Goal: Information Seeking & Learning: Learn about a topic

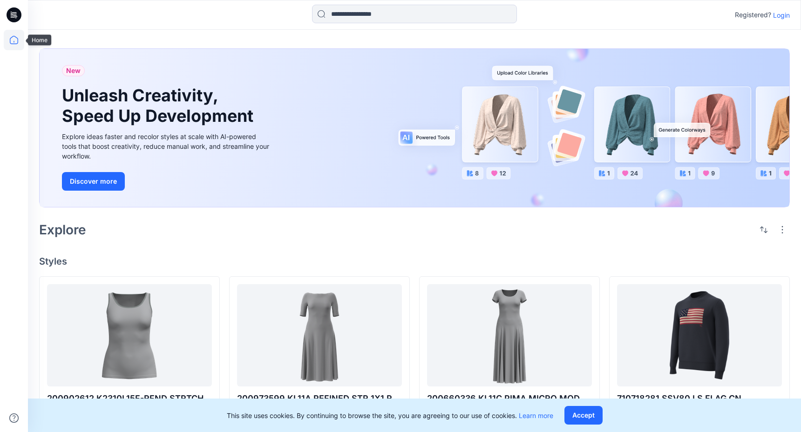
click at [12, 34] on icon at bounding box center [14, 40] width 20 height 20
click at [13, 17] on icon at bounding box center [13, 17] width 4 height 0
click at [783, 14] on p "Login" at bounding box center [781, 15] width 17 height 10
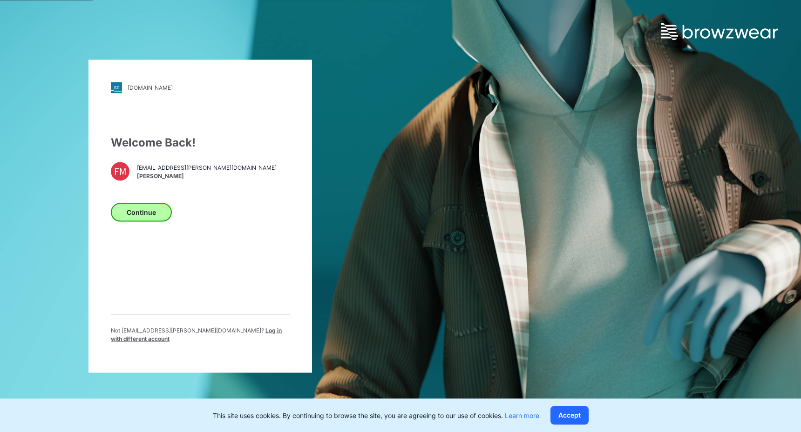
click at [126, 216] on button "Continue" at bounding box center [141, 212] width 61 height 19
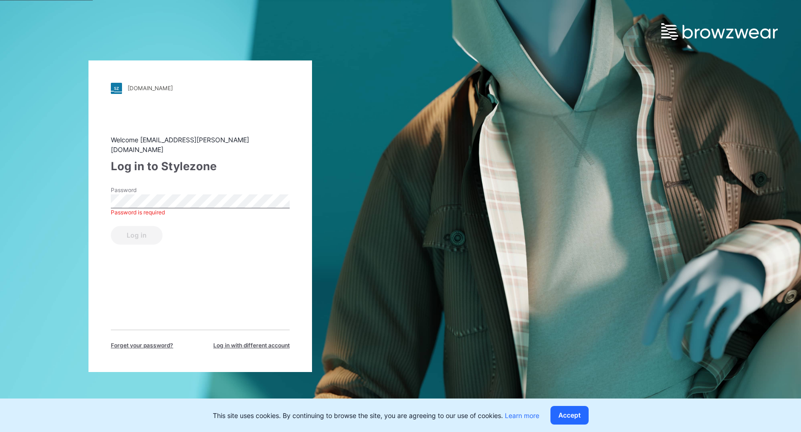
click at [136, 230] on button "Log in" at bounding box center [137, 235] width 52 height 19
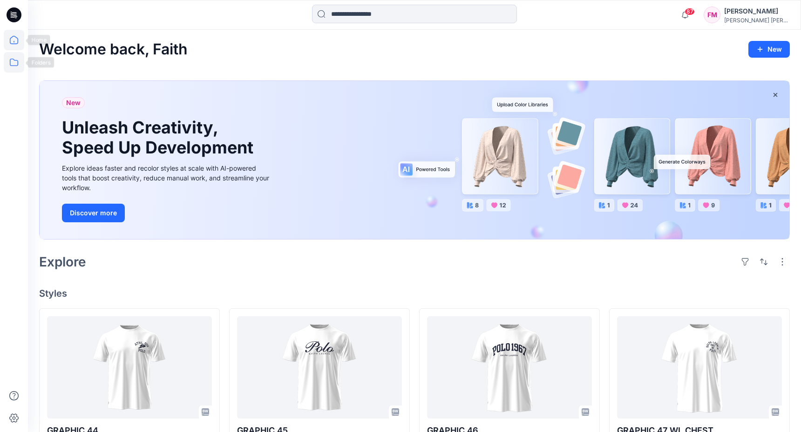
click at [13, 66] on icon at bounding box center [14, 62] width 20 height 20
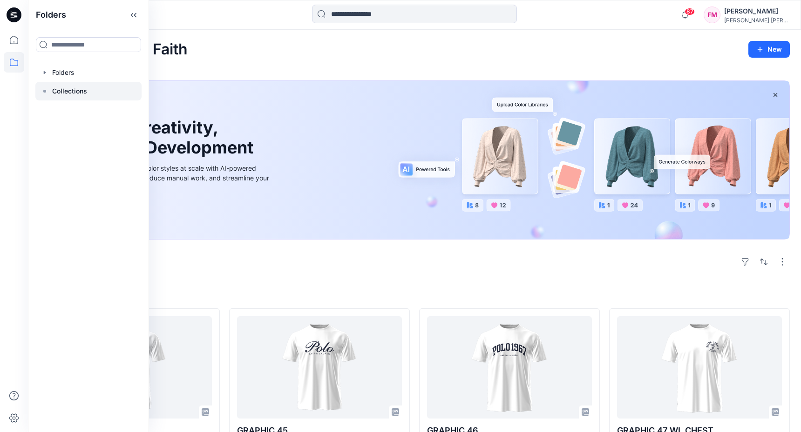
click at [111, 91] on div at bounding box center [88, 91] width 106 height 19
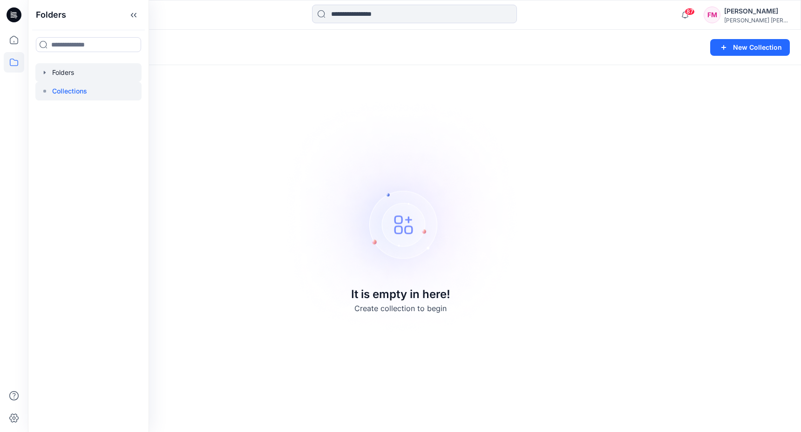
click at [70, 75] on div at bounding box center [88, 72] width 106 height 19
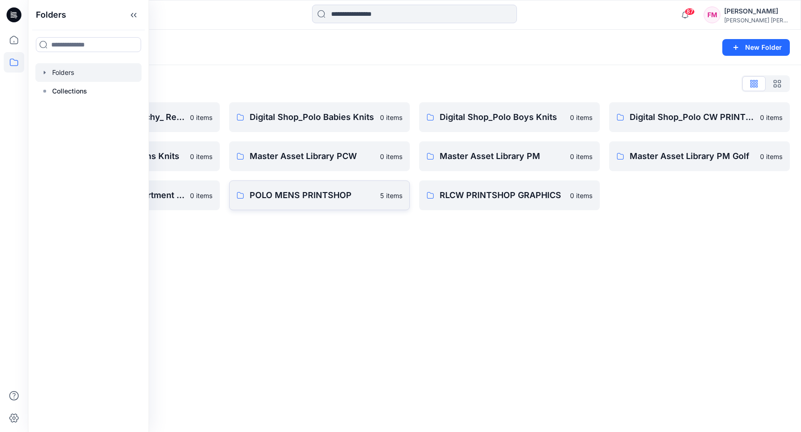
click at [320, 198] on p "POLO MENS PRINTSHOP" at bounding box center [311, 195] width 125 height 13
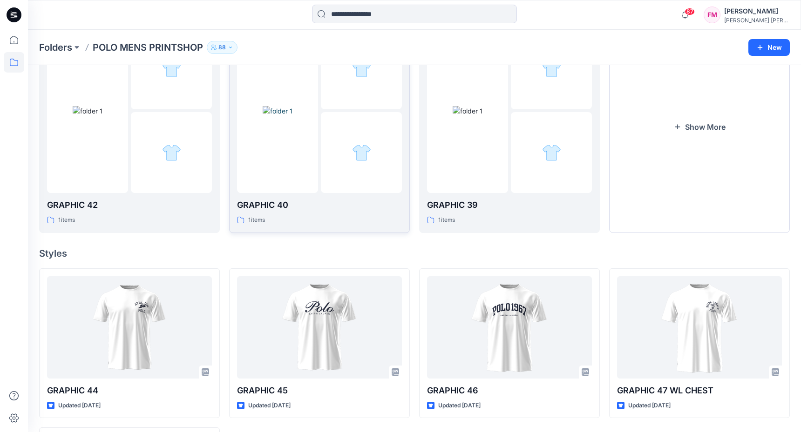
scroll to position [69, 0]
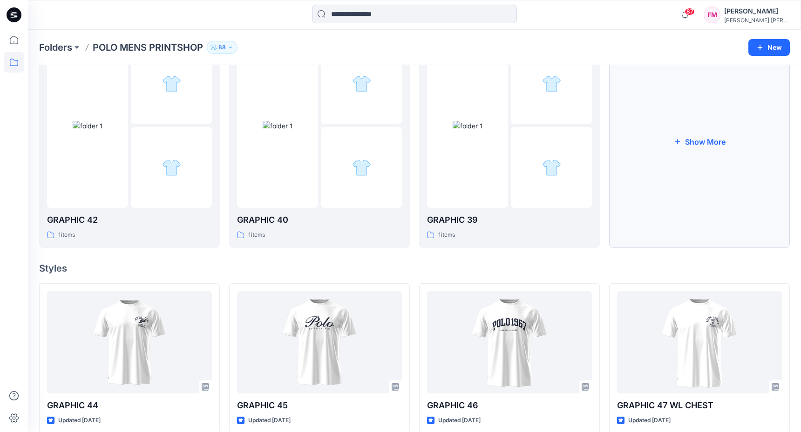
click at [729, 177] on button "Show More" at bounding box center [699, 141] width 181 height 213
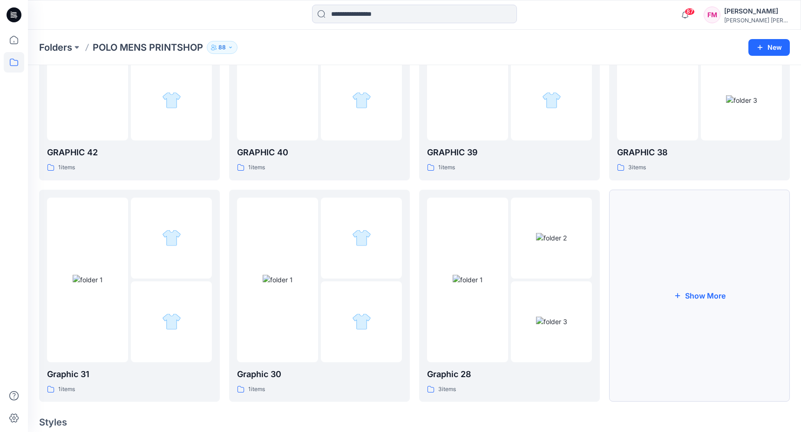
scroll to position [155, 0]
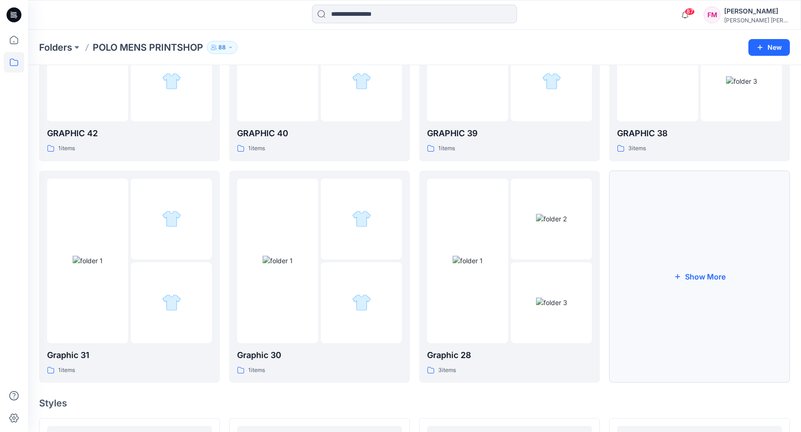
click at [723, 249] on button "Show More" at bounding box center [699, 277] width 181 height 213
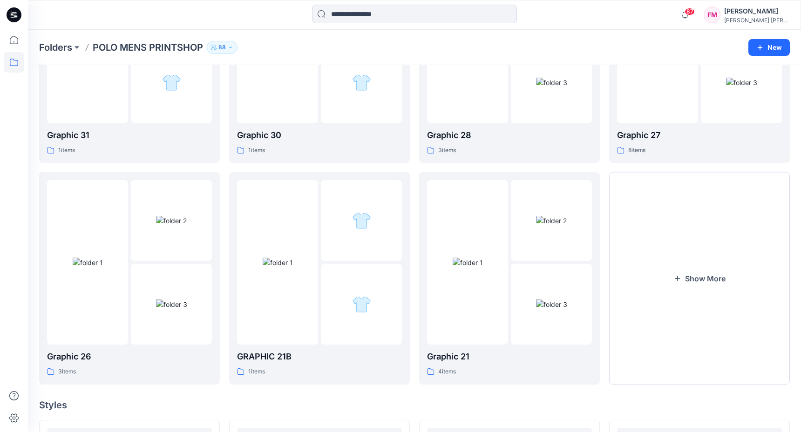
scroll to position [376, 0]
click at [721, 253] on button "Show More" at bounding box center [699, 278] width 181 height 213
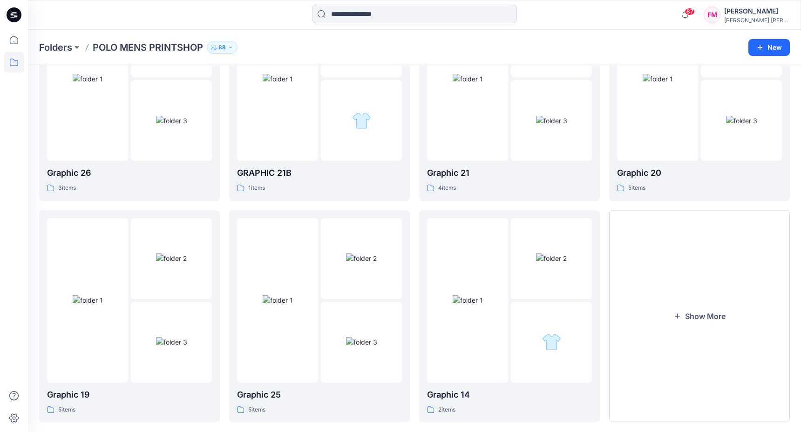
scroll to position [562, 0]
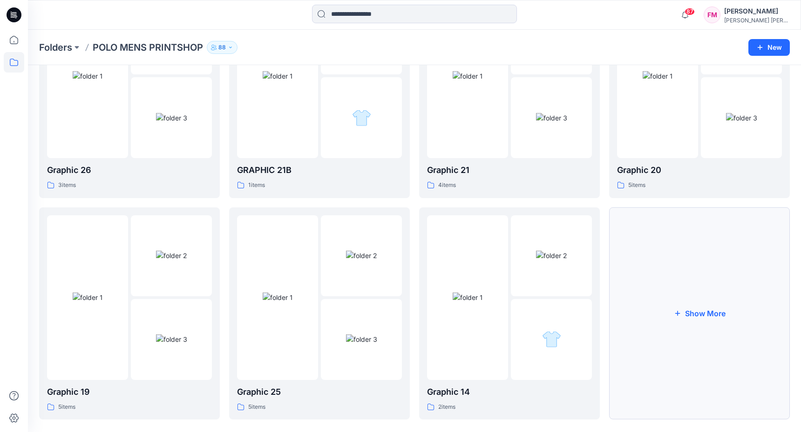
click at [717, 265] on button "Show More" at bounding box center [699, 314] width 181 height 213
click at [636, 393] on p "Graphic 15" at bounding box center [699, 392] width 165 height 13
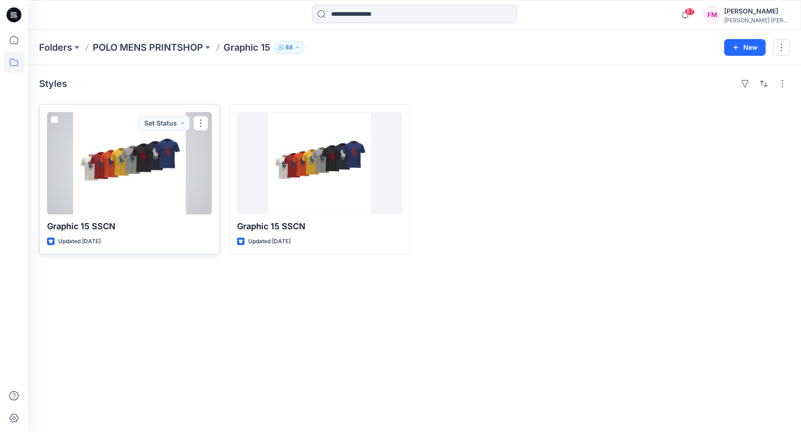
click at [102, 227] on p "Graphic 15 SSCN" at bounding box center [129, 226] width 165 height 13
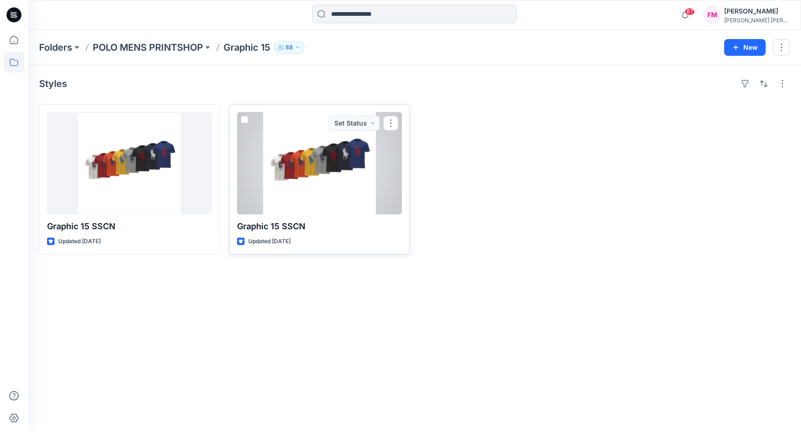
click at [259, 230] on p "Graphic 15 SSCN" at bounding box center [319, 226] width 165 height 13
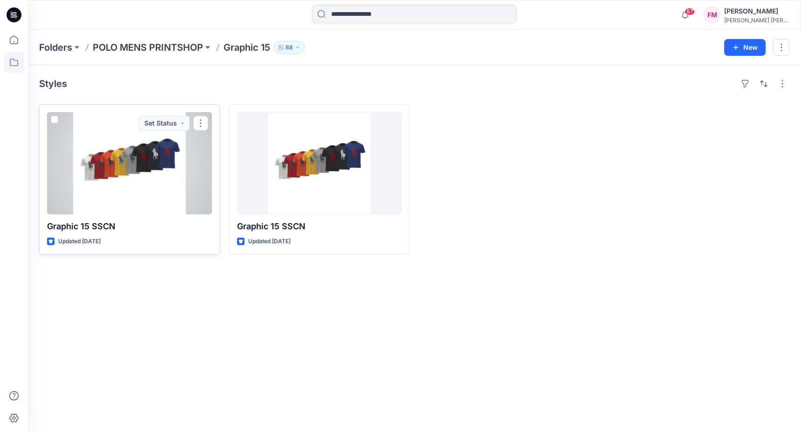
click at [124, 177] on div at bounding box center [129, 163] width 165 height 102
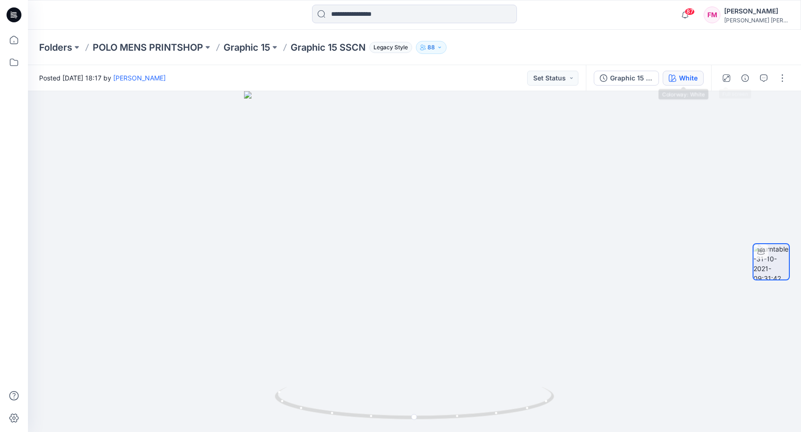
click at [695, 81] on div "White" at bounding box center [688, 78] width 19 height 10
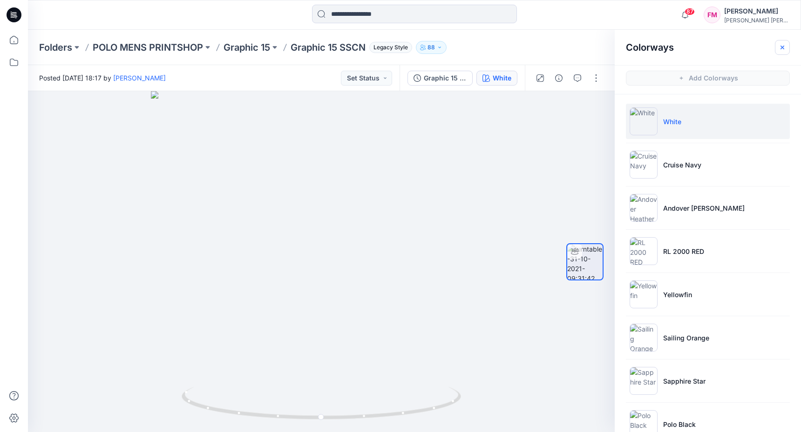
click at [781, 48] on icon "button" at bounding box center [781, 47] width 7 height 7
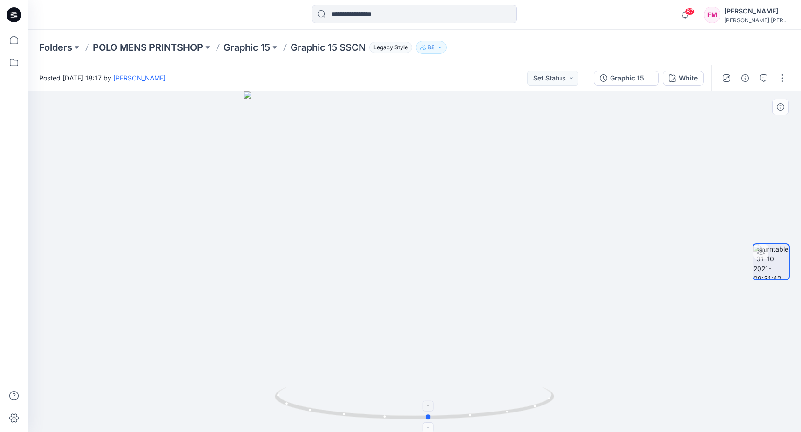
drag, startPoint x: 412, startPoint y: 418, endPoint x: 427, endPoint y: 411, distance: 16.0
click at [427, 411] on icon at bounding box center [416, 404] width 282 height 35
click at [677, 80] on button "White" at bounding box center [682, 78] width 41 height 15
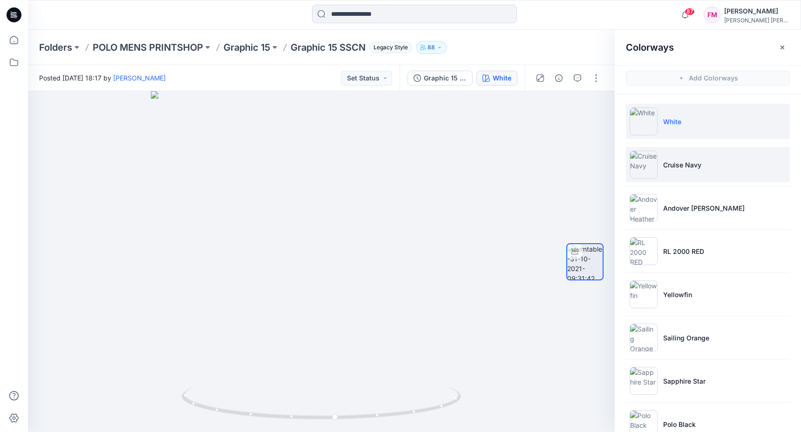
click at [666, 166] on p "Cruise Navy" at bounding box center [682, 165] width 38 height 10
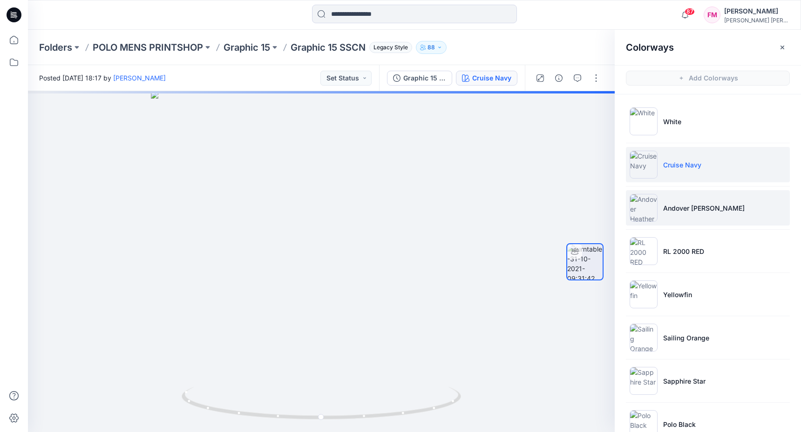
click at [672, 209] on p "Andover Heather" at bounding box center [703, 208] width 81 height 10
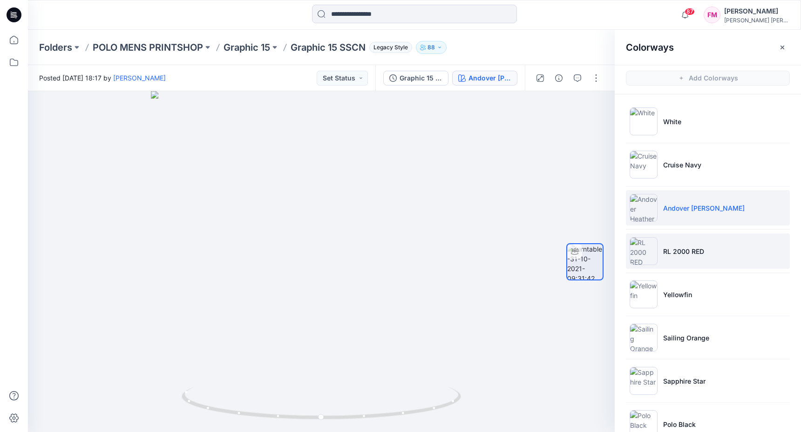
click at [675, 258] on li "RL 2000 RED" at bounding box center [708, 251] width 164 height 35
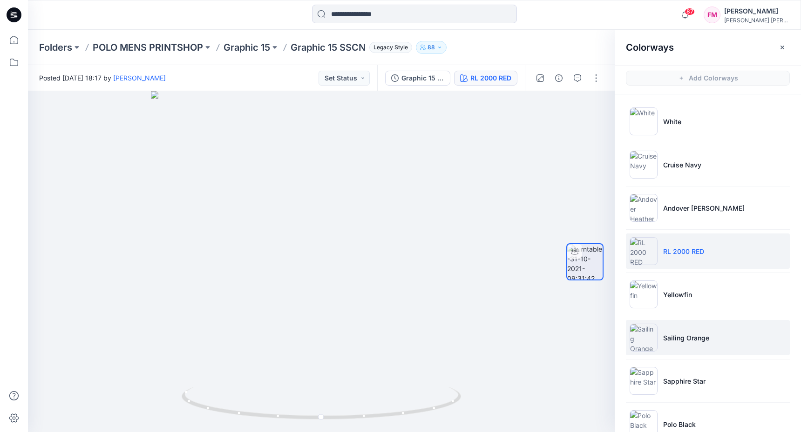
click at [656, 349] on img at bounding box center [643, 338] width 28 height 28
